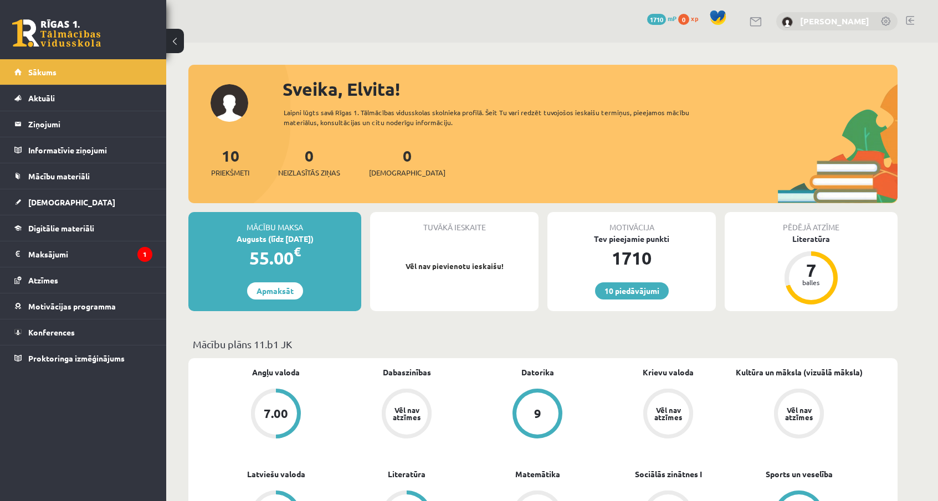
click at [820, 20] on link "[PERSON_NAME]" at bounding box center [834, 21] width 69 height 11
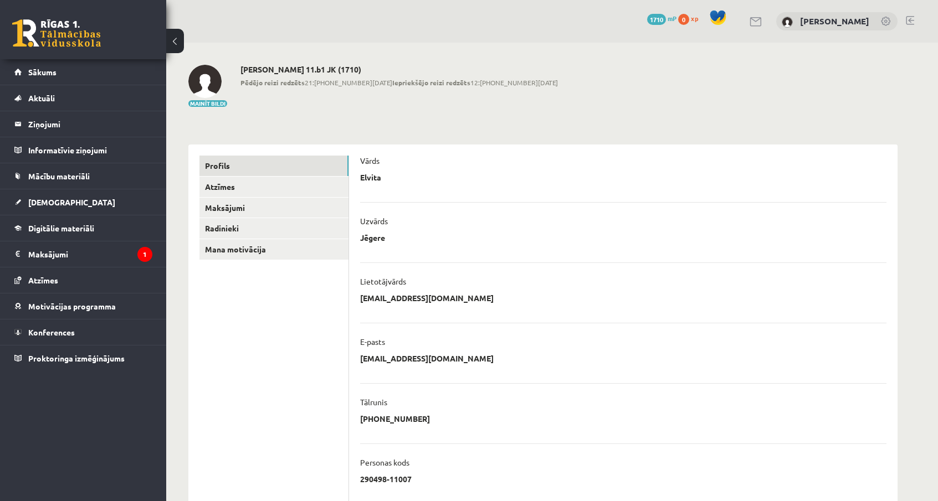
click at [763, 22] on link at bounding box center [756, 21] width 13 height 9
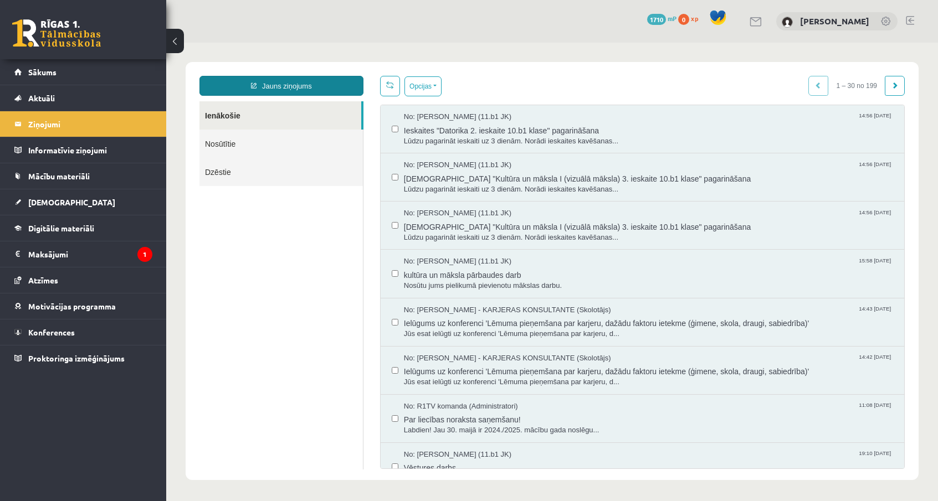
click at [324, 83] on link "Jauns ziņojums" at bounding box center [281, 86] width 164 height 20
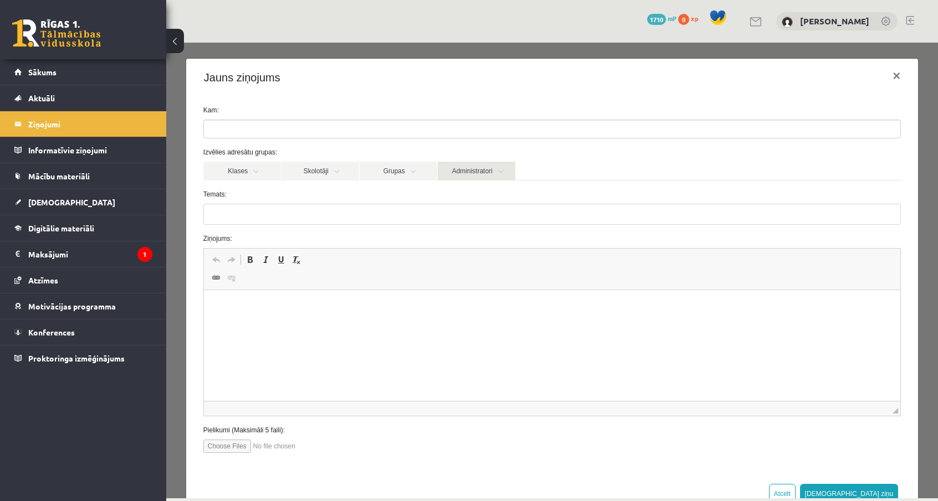
click at [460, 175] on link "Administratori" at bounding box center [477, 171] width 78 height 19
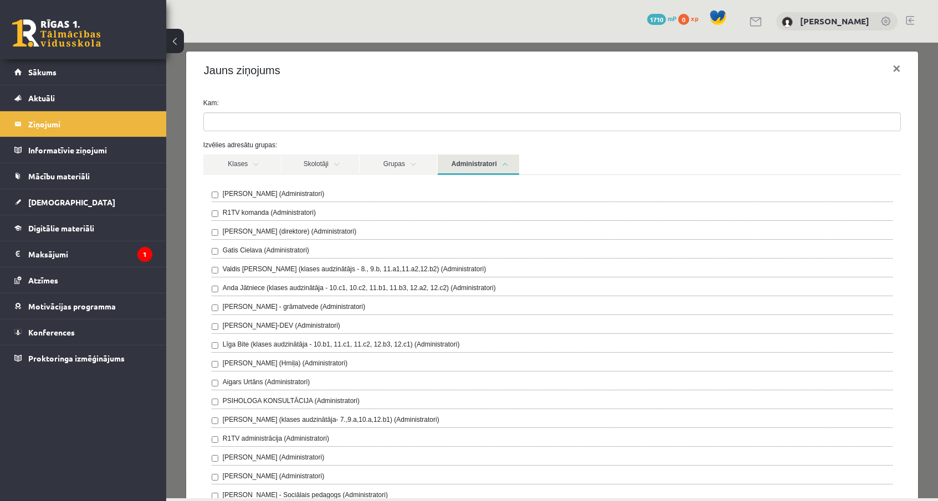
scroll to position [3, 0]
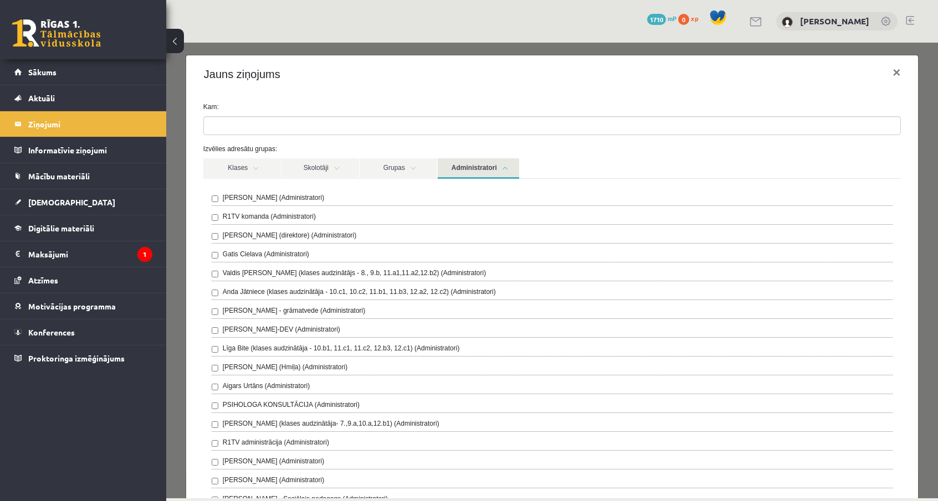
click at [451, 211] on div "[PERSON_NAME] (Administratori) R1TV komanda (Administratori) [PERSON_NAME] (dir…" at bounding box center [552, 359] width 681 height 333
click at [465, 173] on link "Administratori" at bounding box center [478, 168] width 81 height 20
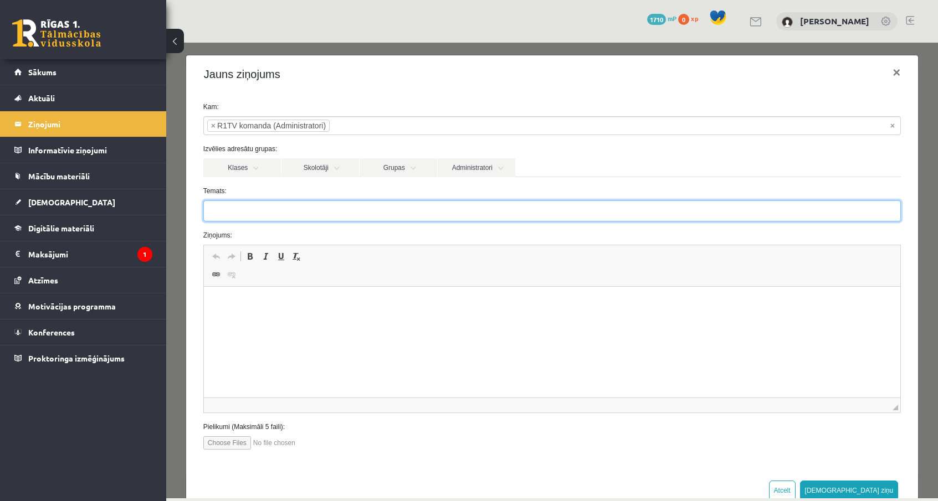
click at [386, 209] on input "Temats:" at bounding box center [551, 211] width 697 height 21
type input "*"
type input "**********"
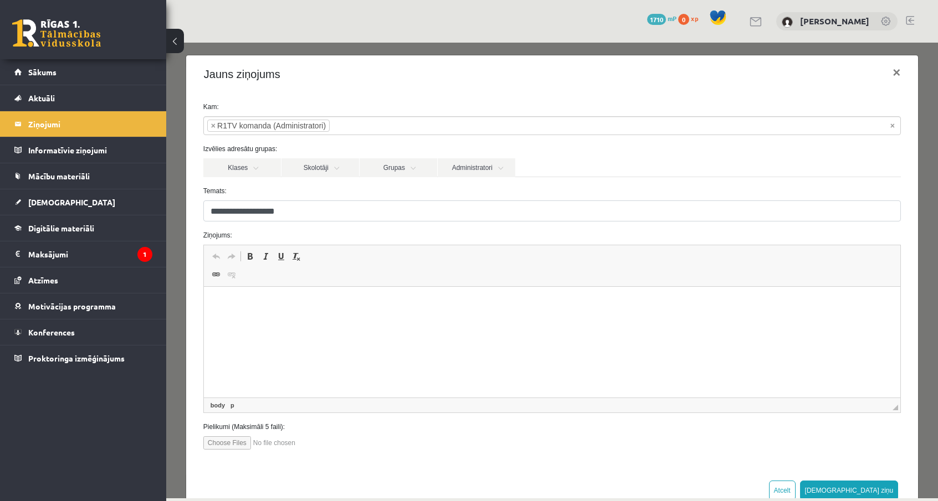
click at [279, 321] on html at bounding box center [551, 304] width 696 height 34
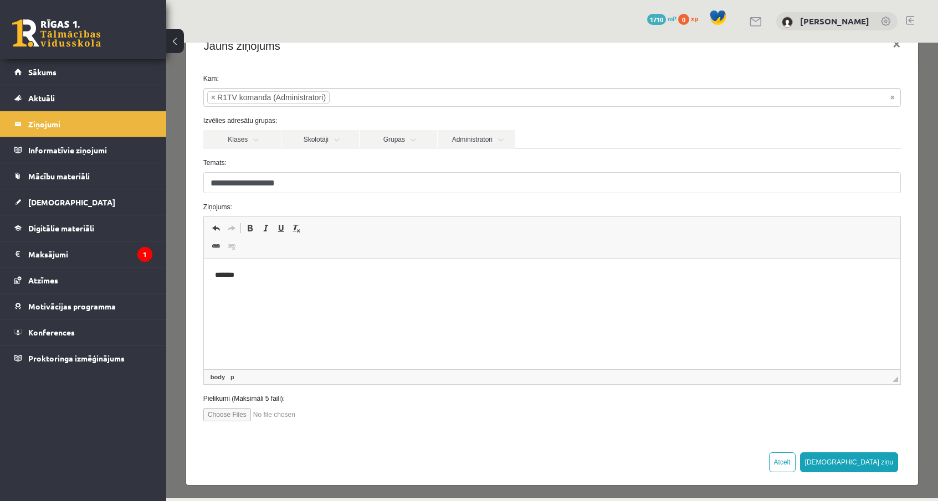
scroll to position [34, 0]
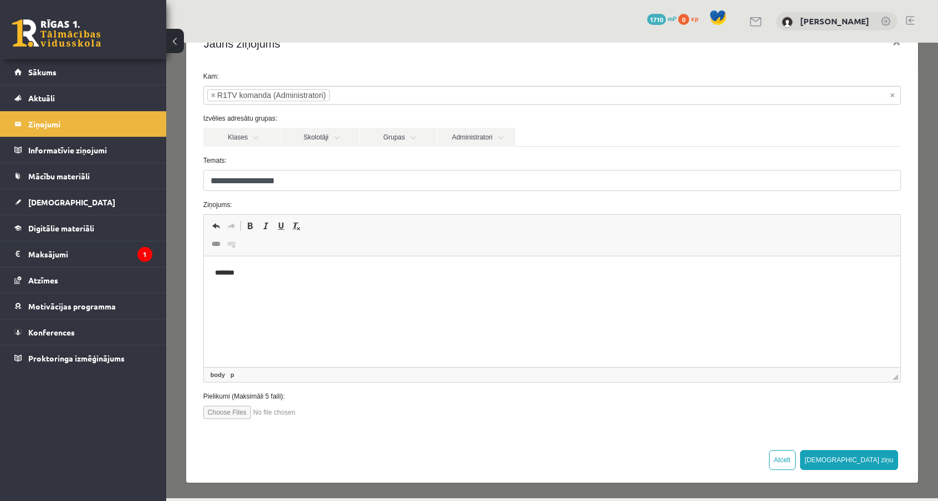
click at [280, 299] on html "*******" at bounding box center [551, 282] width 696 height 52
click at [229, 296] on p "Editor, wiswyg-editor-47363791546260-1755515500-241" at bounding box center [551, 292] width 674 height 12
click at [342, 290] on p "**********" at bounding box center [551, 291] width 674 height 11
click at [368, 292] on p "**********" at bounding box center [551, 291] width 674 height 11
click at [444, 291] on p "**********" at bounding box center [551, 291] width 674 height 11
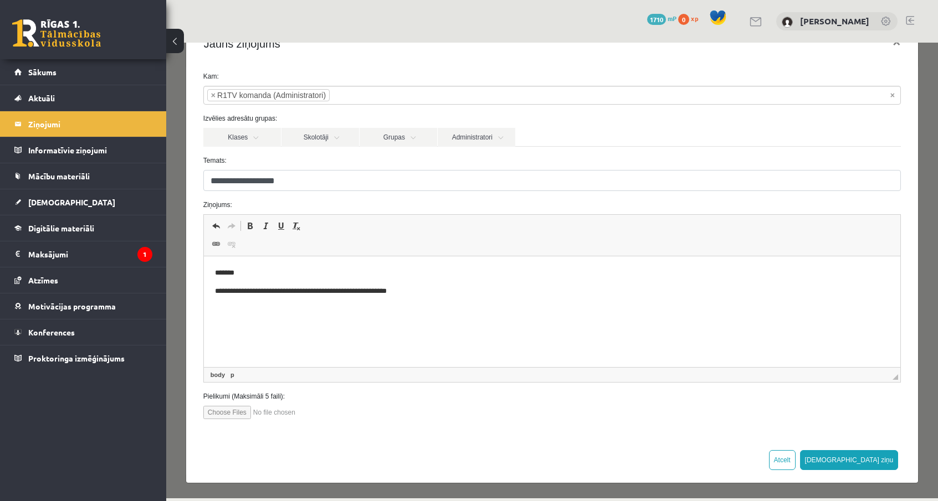
scroll to position [0, 0]
click at [880, 456] on button "[DEMOGRAPHIC_DATA] ziņu" at bounding box center [849, 460] width 99 height 20
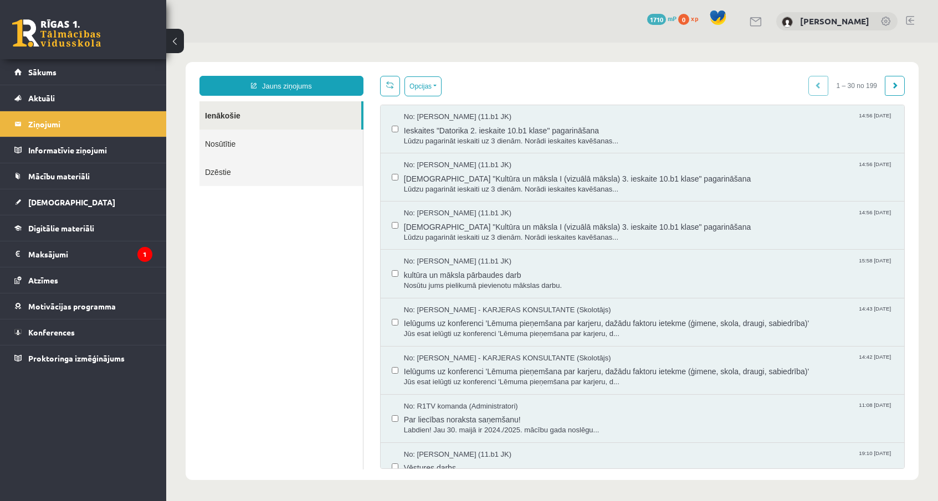
click at [312, 152] on link "Nosūtītie" at bounding box center [280, 144] width 163 height 28
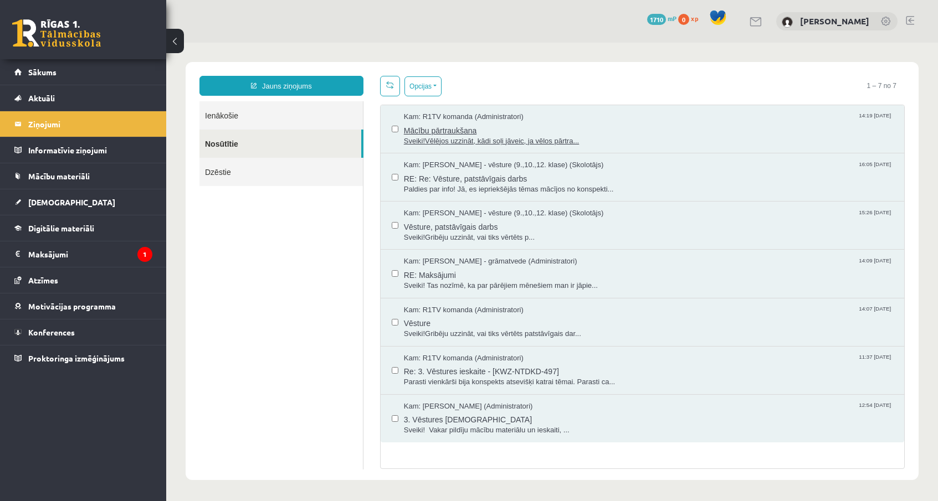
click at [475, 137] on span "Sveiki!Vēlējos uzzināt, kādi soļi jāveic, ja vēlos pārtra..." at bounding box center [648, 141] width 489 height 11
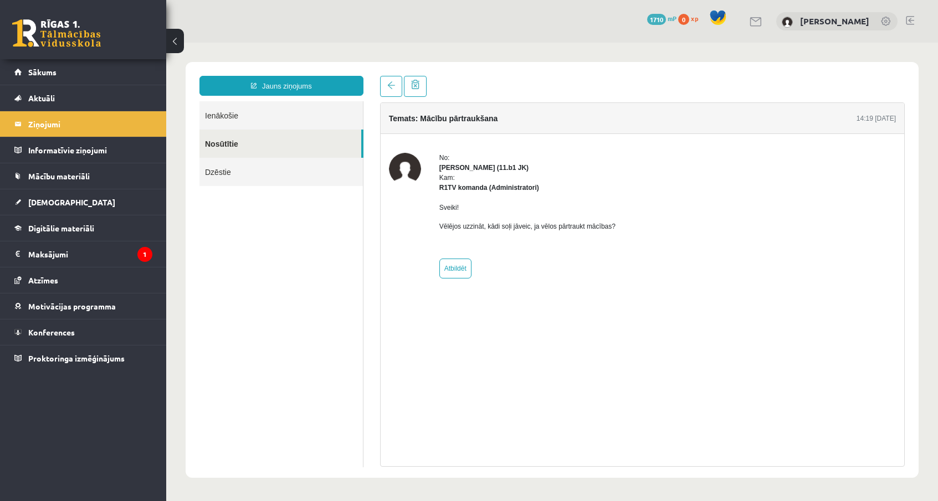
click at [302, 124] on link "Ienākošie" at bounding box center [280, 115] width 163 height 28
click at [305, 119] on link "Ienākošie" at bounding box center [280, 115] width 163 height 28
click at [220, 121] on link "Ienākošie" at bounding box center [280, 115] width 163 height 28
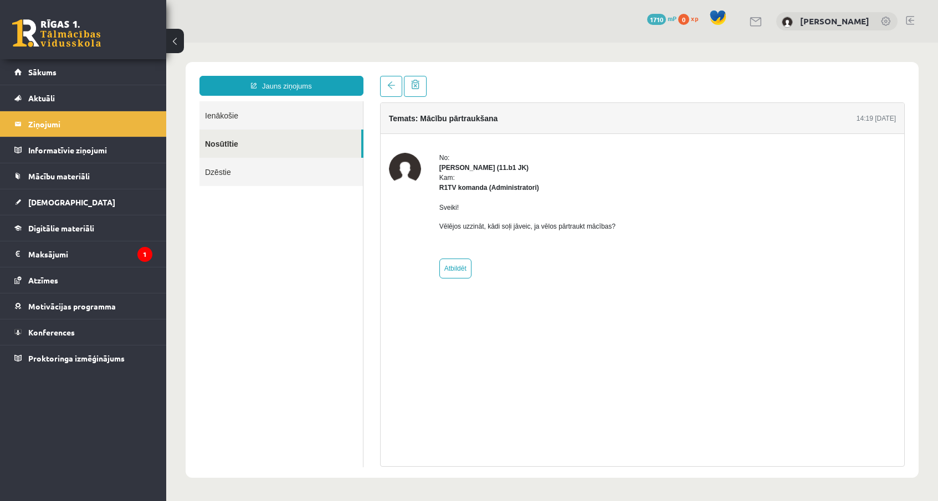
click at [245, 117] on link "Ienākošie" at bounding box center [280, 115] width 163 height 28
click at [256, 112] on link "Ienākošie" at bounding box center [280, 115] width 163 height 28
click at [229, 249] on ul "Ienākošie Nosūtītie Dzēstie" at bounding box center [281, 284] width 164 height 366
click at [235, 122] on link "Ienākošie" at bounding box center [280, 115] width 163 height 28
click at [234, 101] on link "Ienākošie" at bounding box center [280, 115] width 163 height 28
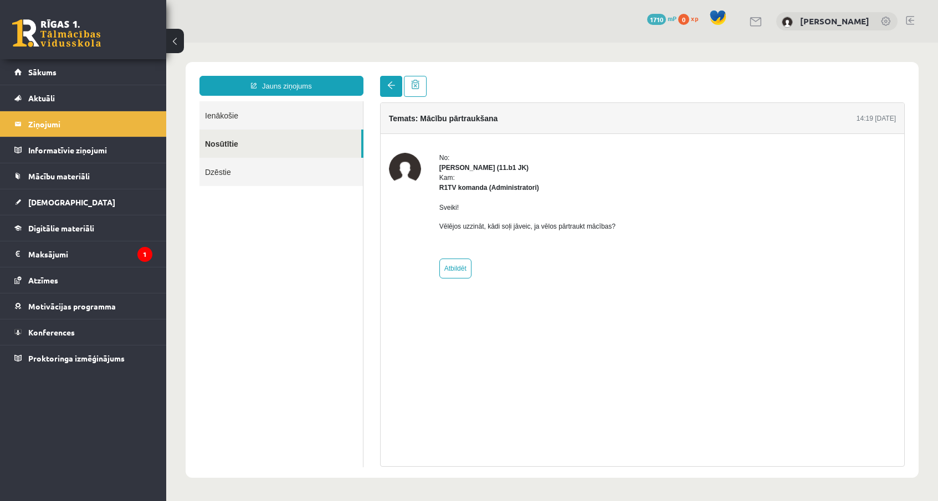
click at [389, 84] on span at bounding box center [391, 85] width 8 height 8
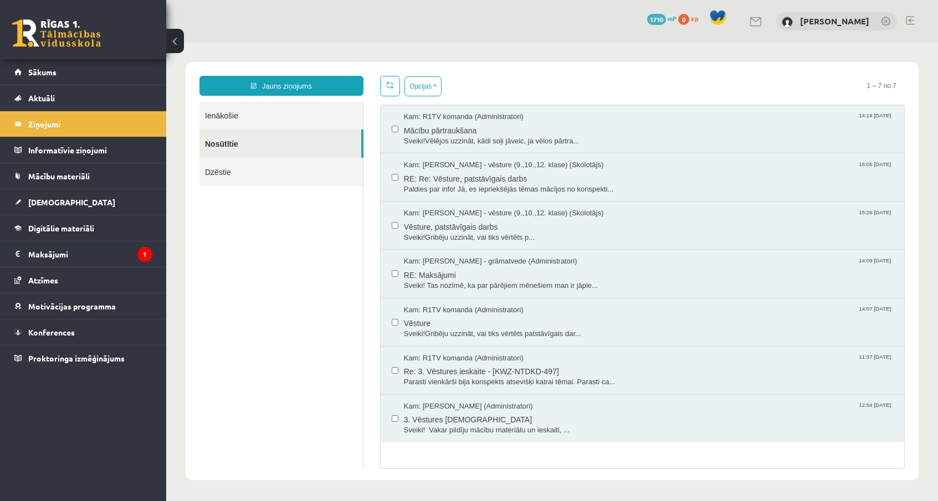
click at [281, 117] on link "Ienākošie" at bounding box center [280, 115] width 163 height 28
click at [235, 112] on link "Ienākošie" at bounding box center [280, 115] width 163 height 28
click at [223, 116] on link "Ienākošie" at bounding box center [280, 115] width 163 height 28
click at [268, 180] on link "Dzēstie" at bounding box center [280, 172] width 163 height 28
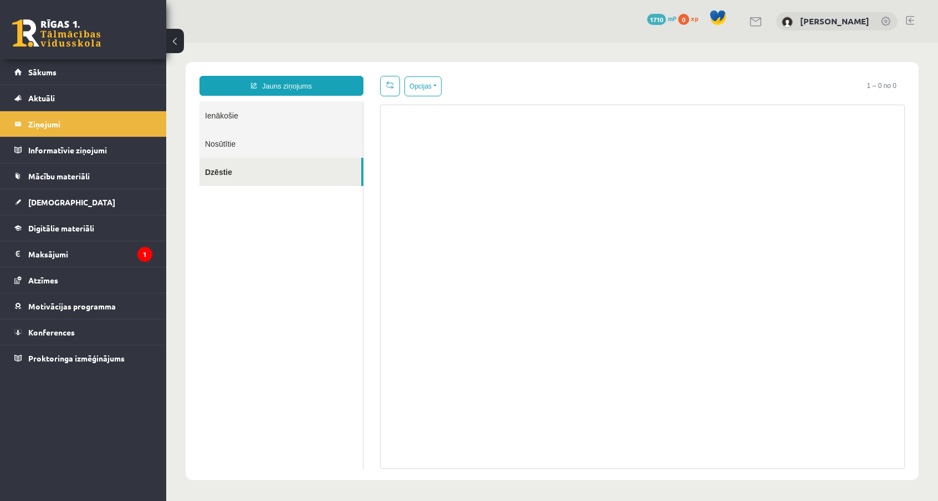
click at [266, 120] on link "Ienākošie" at bounding box center [280, 115] width 163 height 28
click at [253, 114] on link "Ienākošie" at bounding box center [280, 115] width 163 height 28
